Goal: Information Seeking & Learning: Understand process/instructions

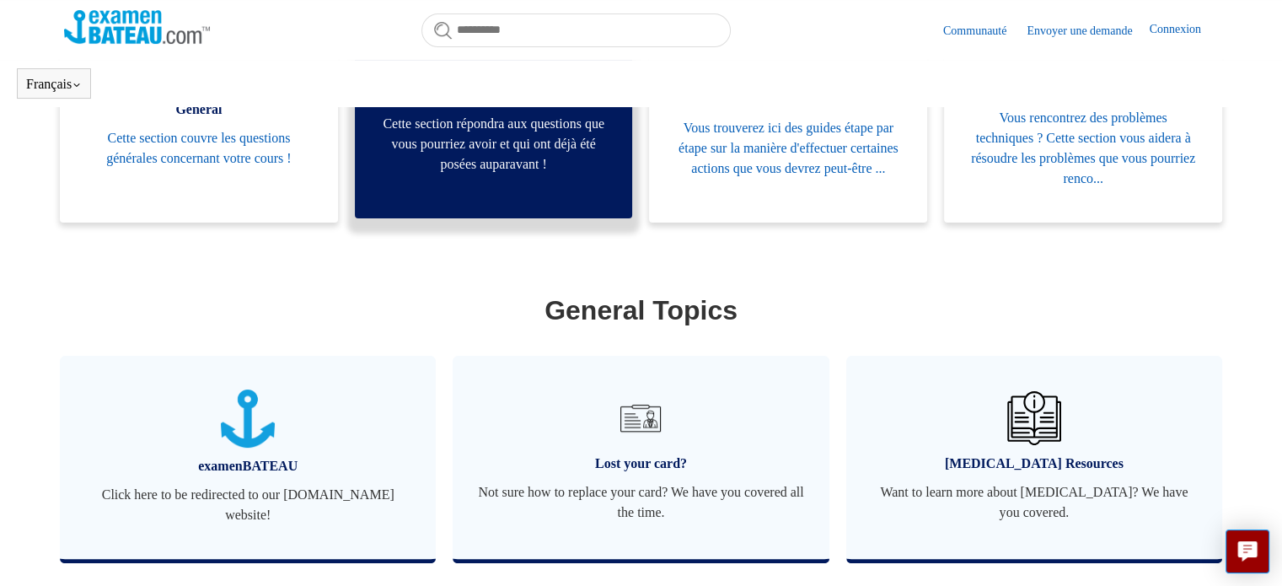
scroll to position [403, 0]
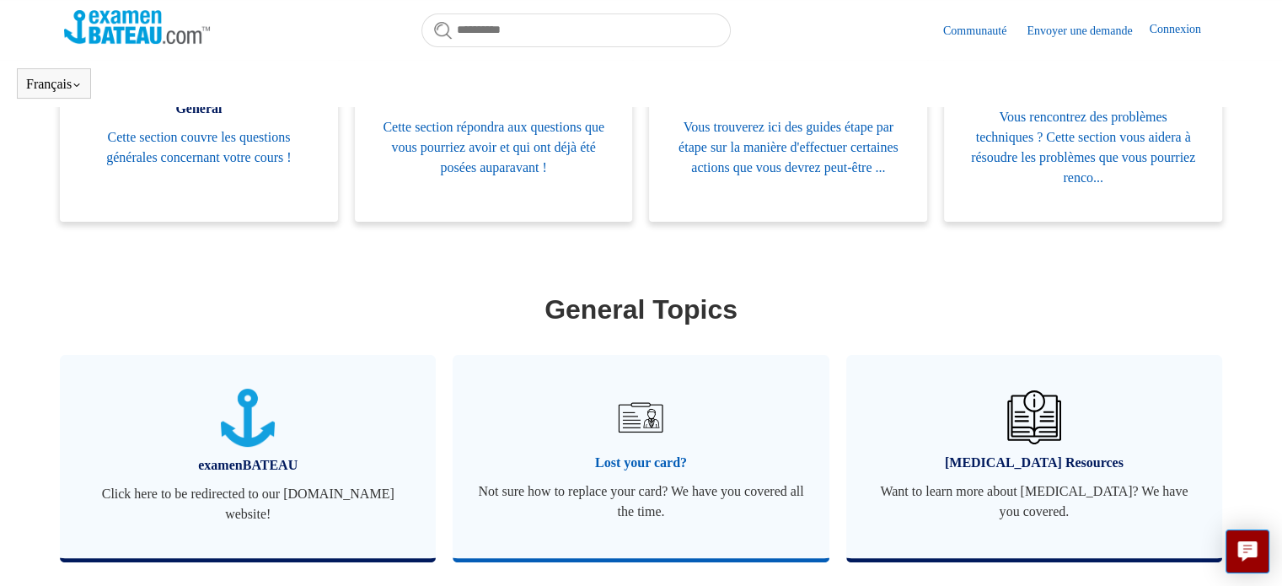
click at [659, 441] on img at bounding box center [640, 417] width 59 height 59
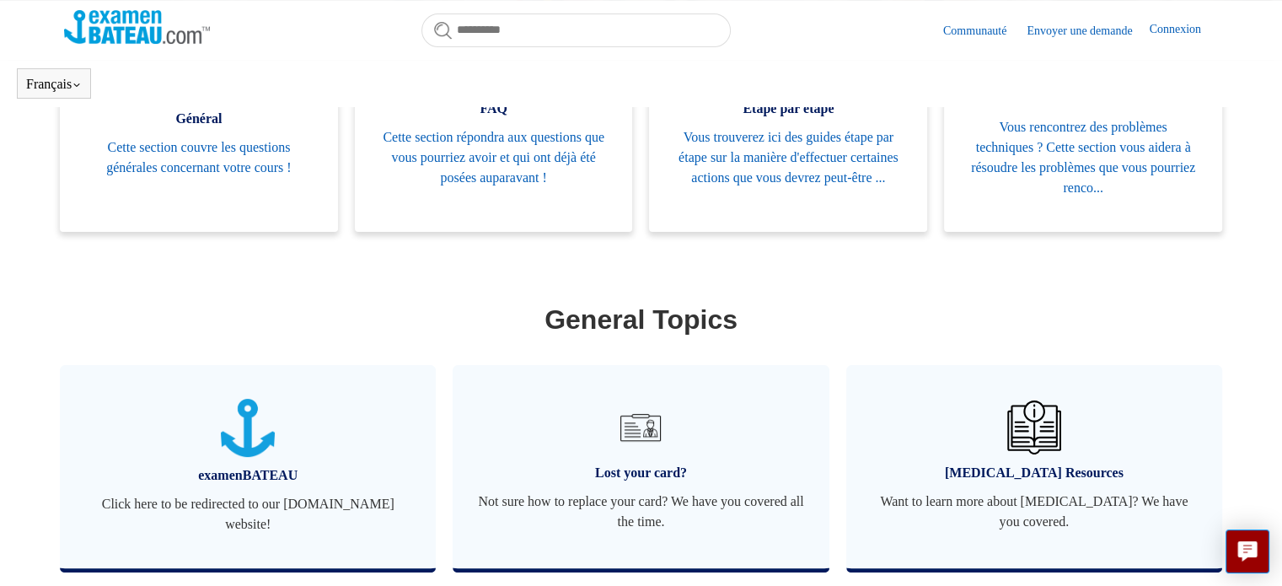
scroll to position [431, 0]
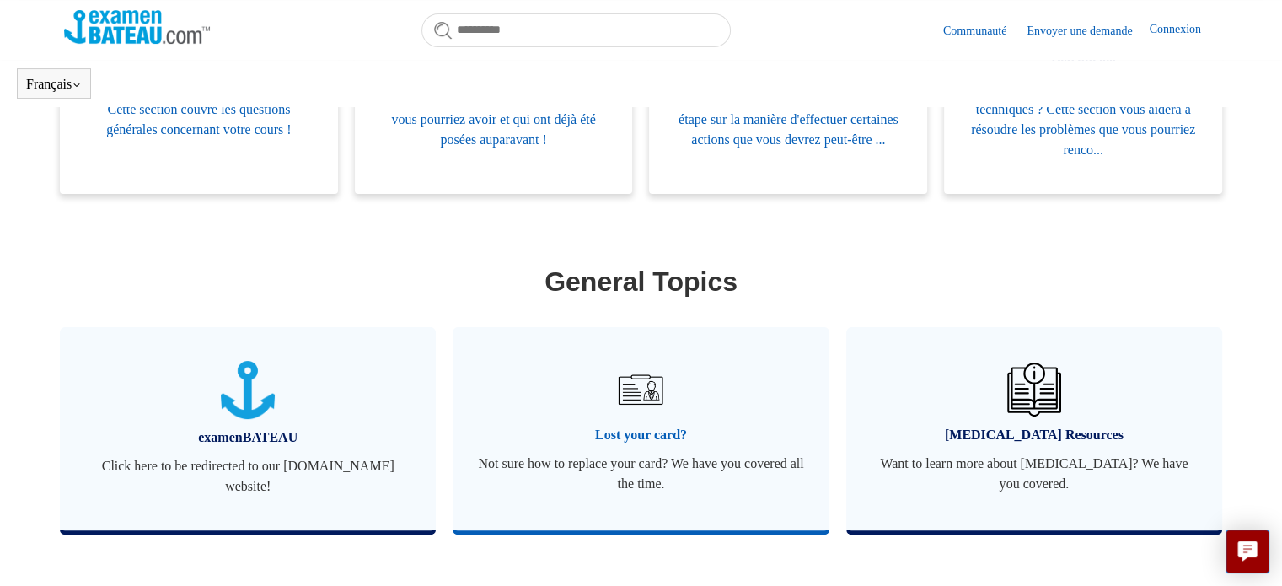
click at [657, 434] on span "Lost your card?" at bounding box center [640, 435] width 325 height 20
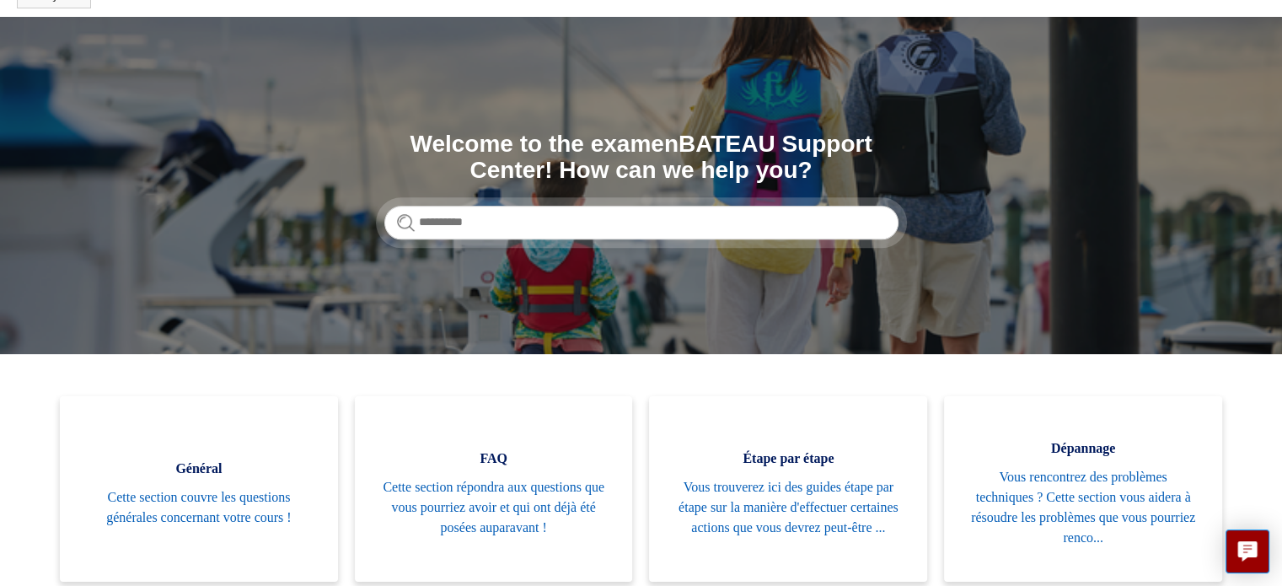
scroll to position [56, 0]
